Goal: Task Accomplishment & Management: Use online tool/utility

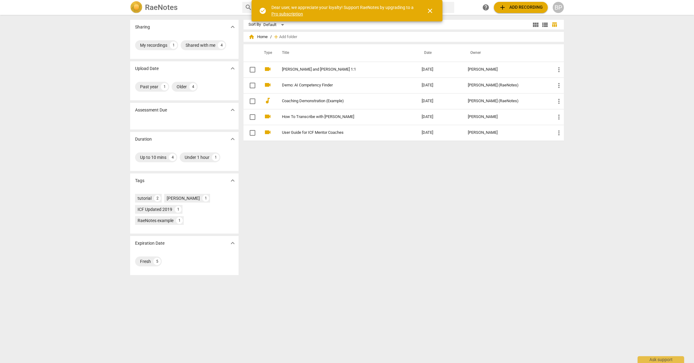
click at [509, 5] on span "add Add recording" at bounding box center [521, 7] width 44 height 7
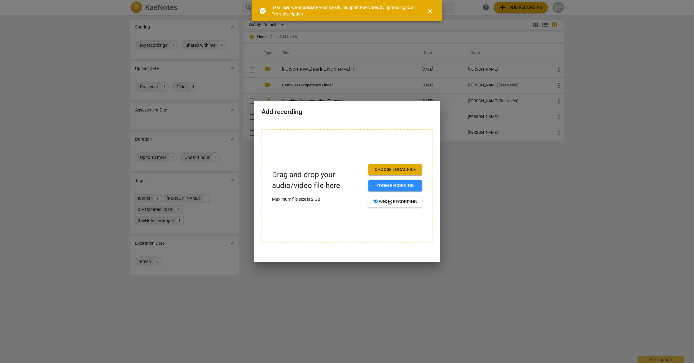
click at [401, 170] on span "Choose local file" at bounding box center [395, 170] width 44 height 6
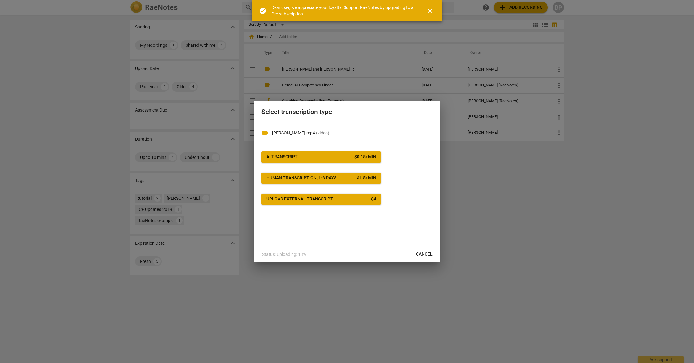
click at [333, 157] on span "AI Transcript $ 0.15 / min" at bounding box center [321, 157] width 110 height 6
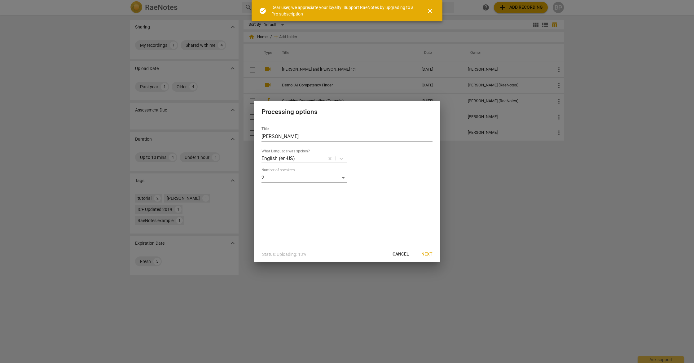
click at [422, 255] on span "Next" at bounding box center [426, 254] width 11 height 6
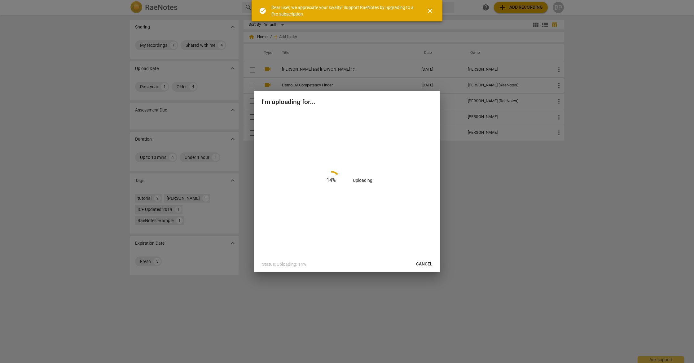
click at [433, 11] on span "close" at bounding box center [429, 10] width 7 height 7
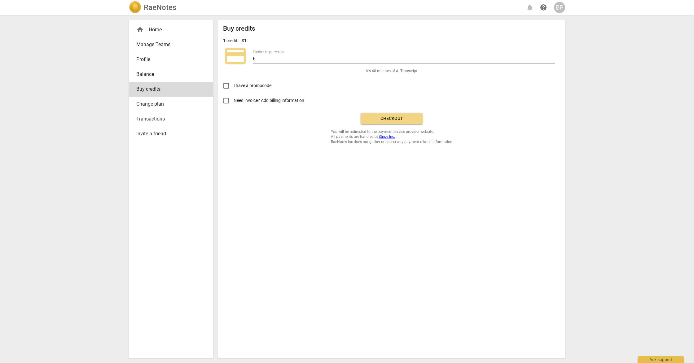
click at [393, 118] on span "Checkout" at bounding box center [392, 119] width 52 height 6
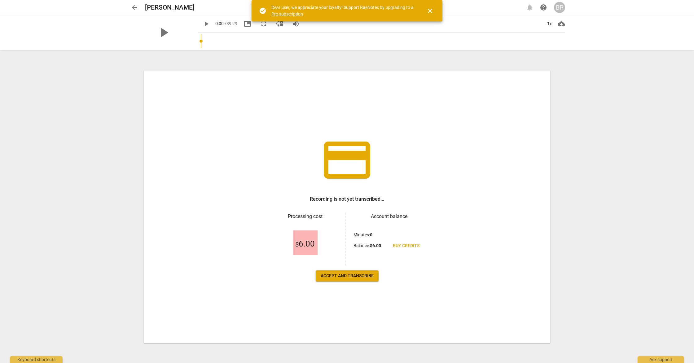
click at [350, 275] on span "Accept and transcribe" at bounding box center [347, 276] width 53 height 6
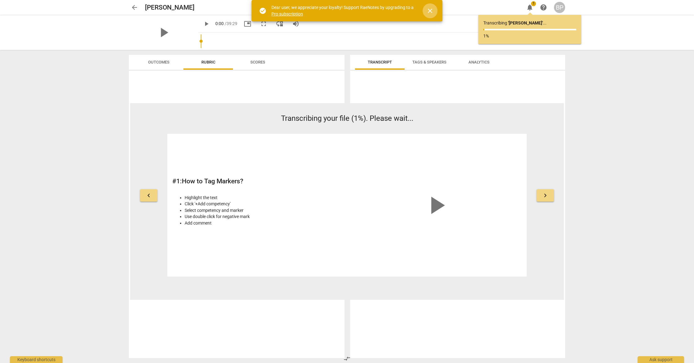
click at [430, 11] on span "close" at bounding box center [429, 10] width 7 height 7
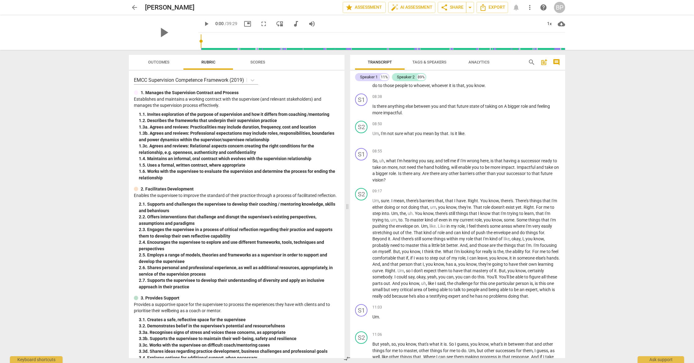
scroll to position [636, 0]
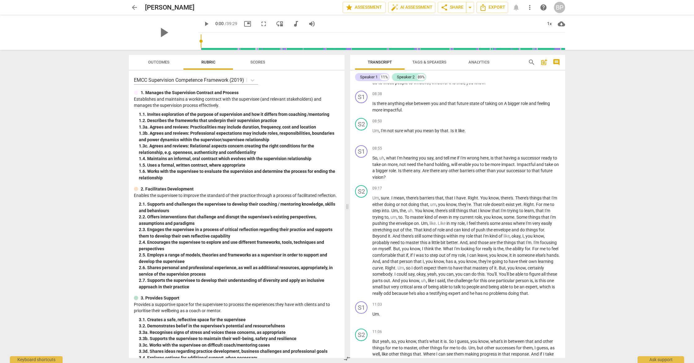
click at [254, 65] on span "Scores" at bounding box center [258, 62] width 30 height 8
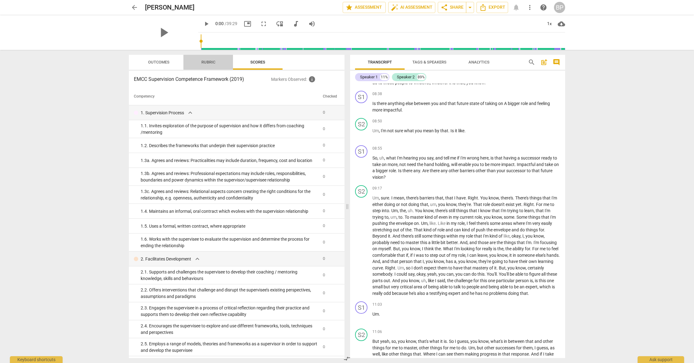
click at [204, 65] on span "Rubric" at bounding box center [208, 62] width 29 height 8
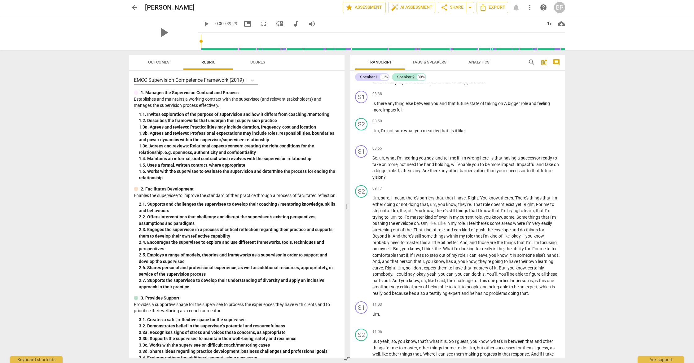
click at [160, 67] on button "Outcomes" at bounding box center [159, 62] width 50 height 15
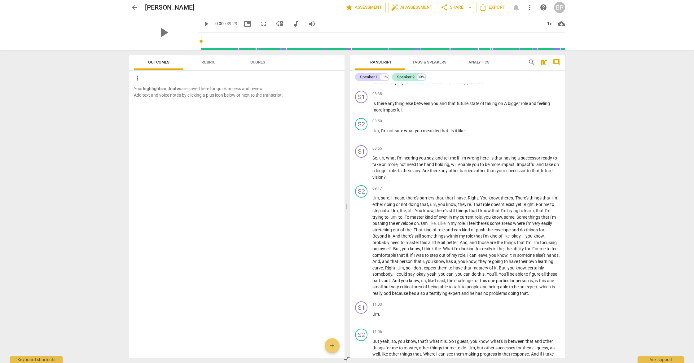
click at [207, 69] on button "Rubric" at bounding box center [208, 62] width 50 height 15
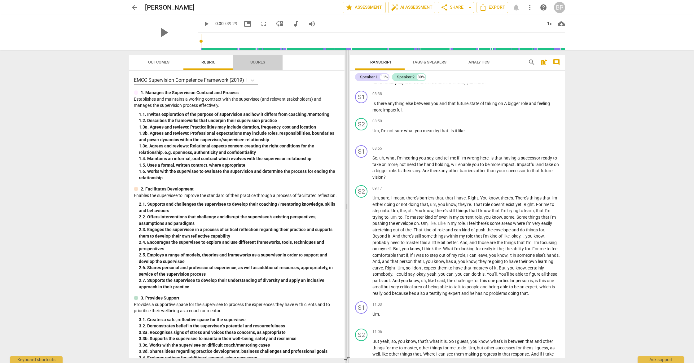
drag, startPoint x: 268, startPoint y: 63, endPoint x: 349, endPoint y: 158, distance: 124.2
click at [268, 63] on span "Scores" at bounding box center [258, 62] width 30 height 8
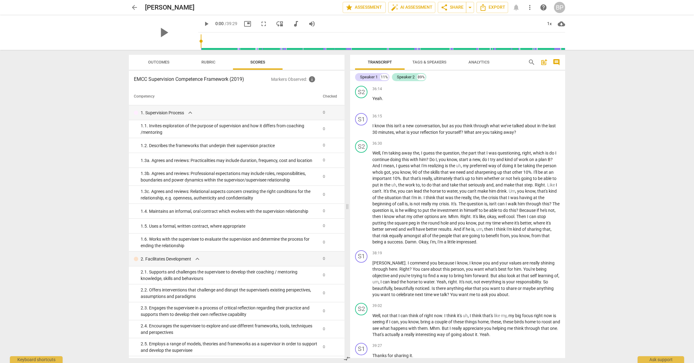
scroll to position [3196, 0]
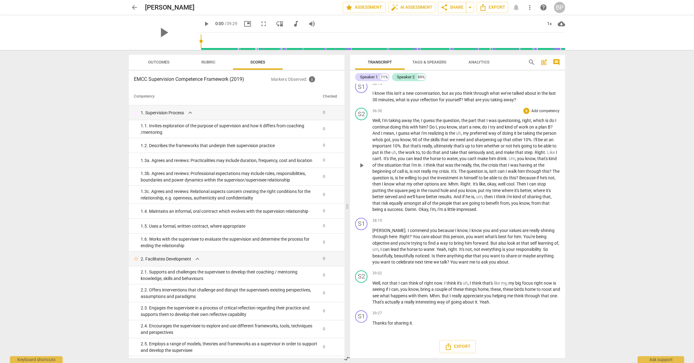
drag, startPoint x: 425, startPoint y: 326, endPoint x: 412, endPoint y: 130, distance: 196.6
click at [367, 0] on html "arrow_back James edit star Assessment auto_fix_high AI Assessment share Share a…" at bounding box center [347, 0] width 694 height 0
drag, startPoint x: 415, startPoint y: 328, endPoint x: 390, endPoint y: 309, distance: 30.5
click at [378, 302] on div "S1 play_arrow pause 00:02 + Add competency keyboard_arrow_right Okay , James , …" at bounding box center [457, 221] width 215 height 274
click at [463, 346] on span "Export" at bounding box center [458, 346] width 26 height 7
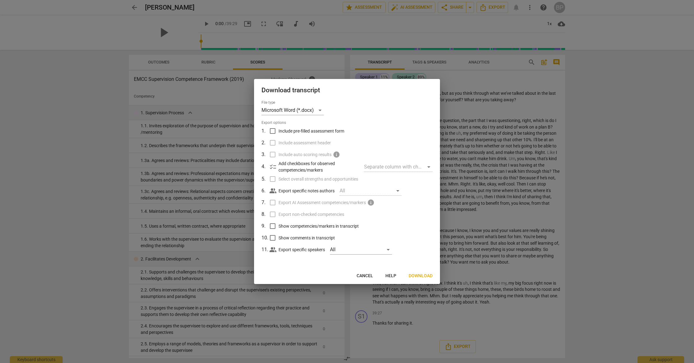
click at [423, 275] on span "Download" at bounding box center [421, 276] width 24 height 6
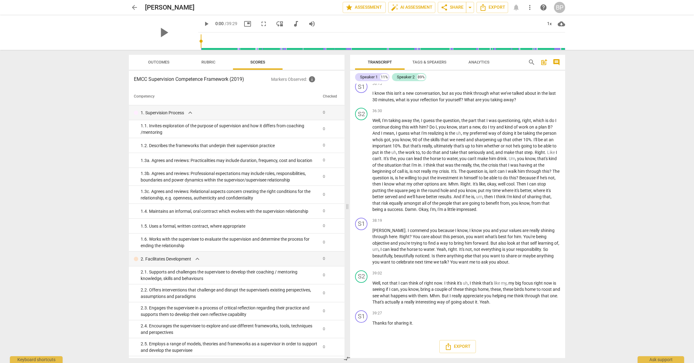
click at [583, 14] on div "arrow_back James edit star Assessment auto_fix_high AI Assessment share Share a…" at bounding box center [347, 7] width 684 height 15
click at [450, 9] on span "share Share" at bounding box center [452, 7] width 23 height 7
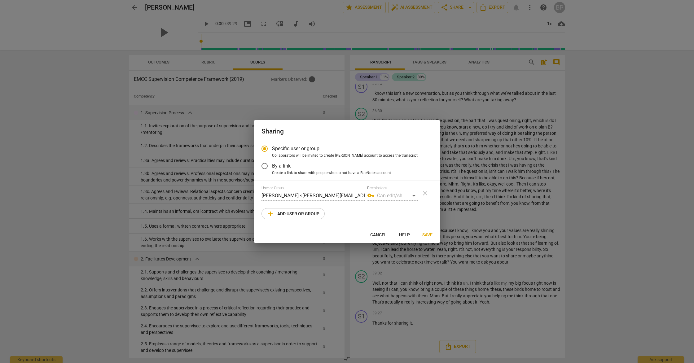
radio input "false"
click at [265, 168] on input "By a link" at bounding box center [264, 166] width 15 height 15
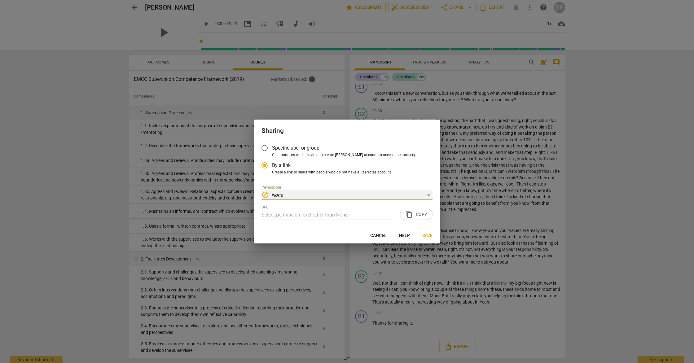
click at [303, 195] on div "block None" at bounding box center [346, 195] width 171 height 10
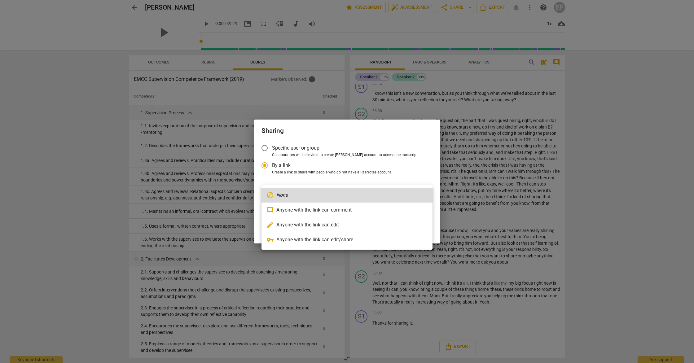
click at [325, 223] on li "edit Anyone with the link can edit" at bounding box center [346, 224] width 171 height 15
radio input "false"
type input "https://app.raenotes.com/meeting/d8e968afa368436b944177c8223191e8?success=6"
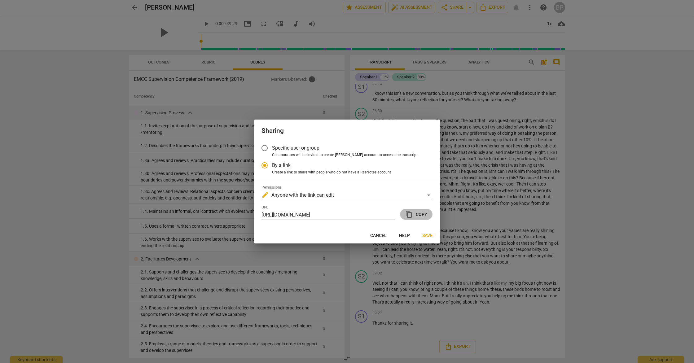
click at [416, 212] on span "content_copy Copy" at bounding box center [416, 214] width 22 height 7
click at [384, 237] on span "Cancel" at bounding box center [378, 236] width 16 height 6
radio input "false"
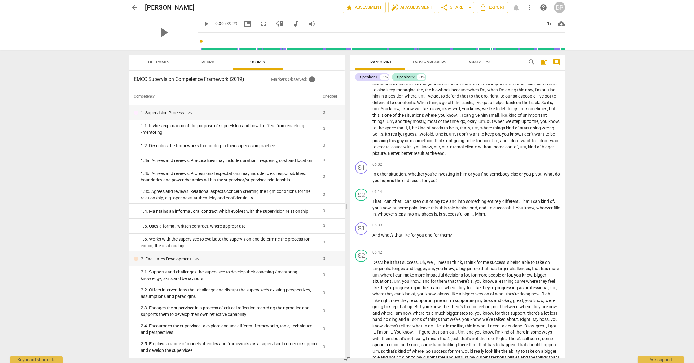
scroll to position [380, 0]
